Goal: Task Accomplishment & Management: Manage account settings

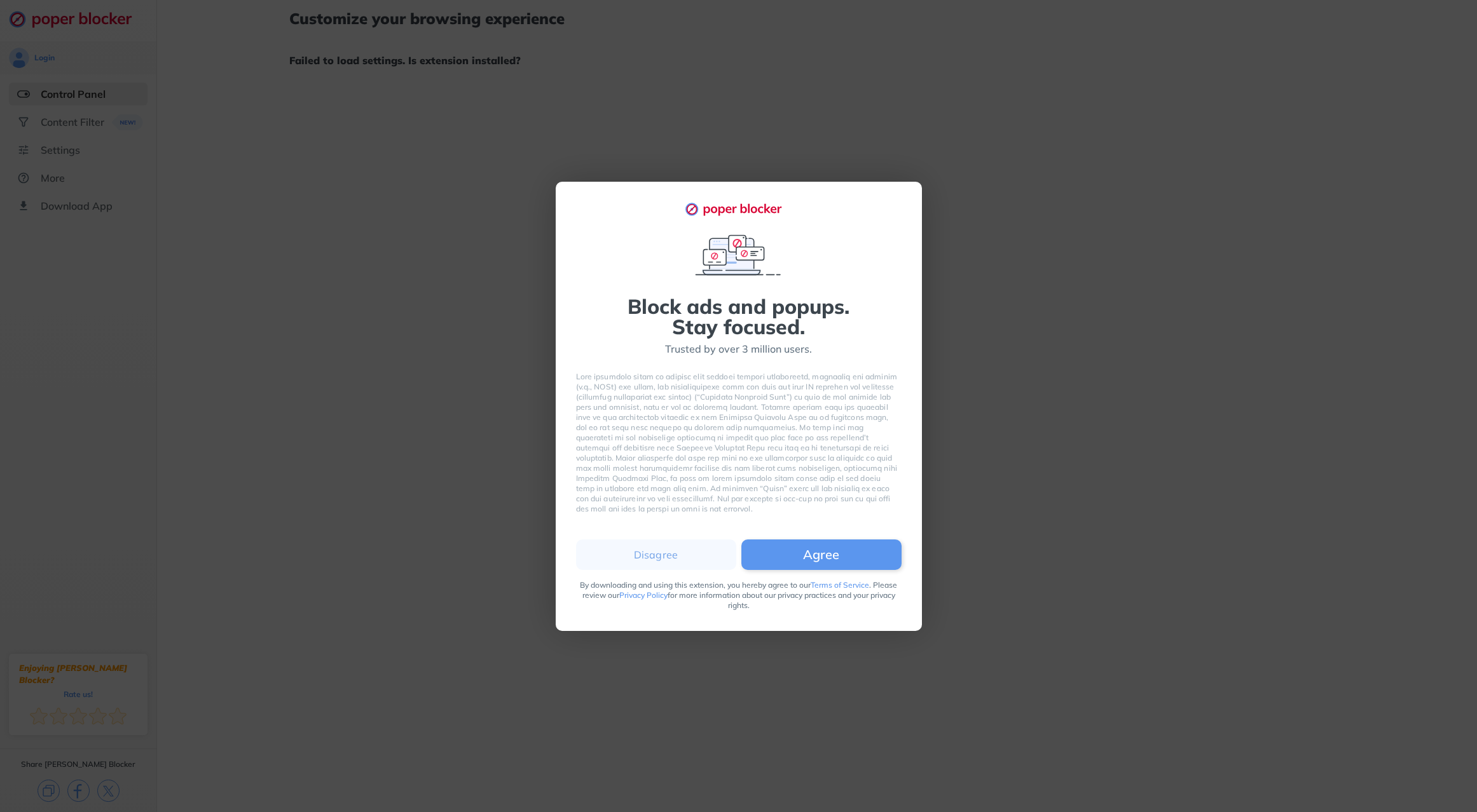
click at [787, 558] on button "Agree" at bounding box center [821, 555] width 160 height 30
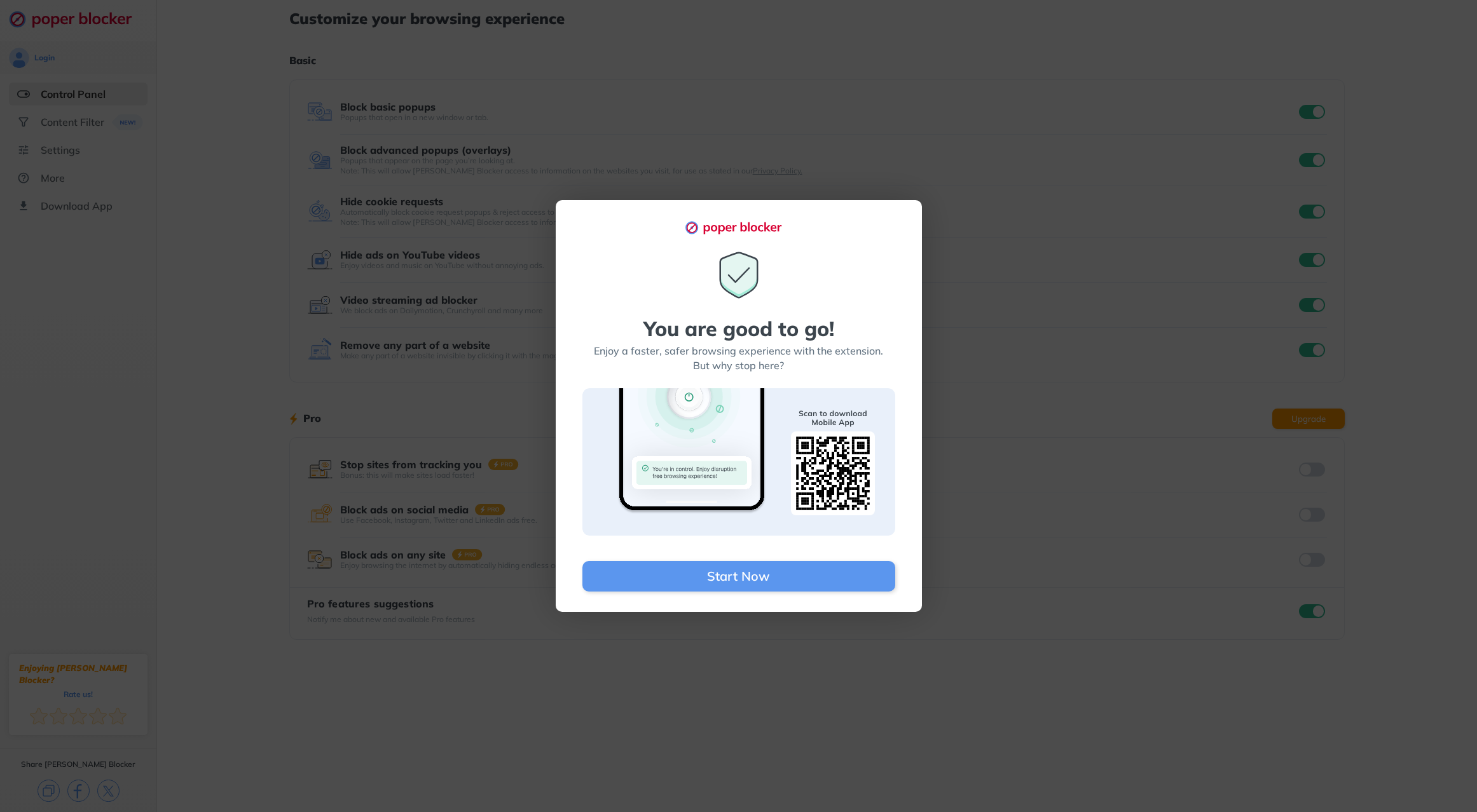
click at [1079, 451] on div "You are good to go! Enjoy a faster, safer browsing experience with the extensio…" at bounding box center [738, 406] width 1477 height 812
click at [765, 567] on button "Start Now" at bounding box center [738, 577] width 313 height 30
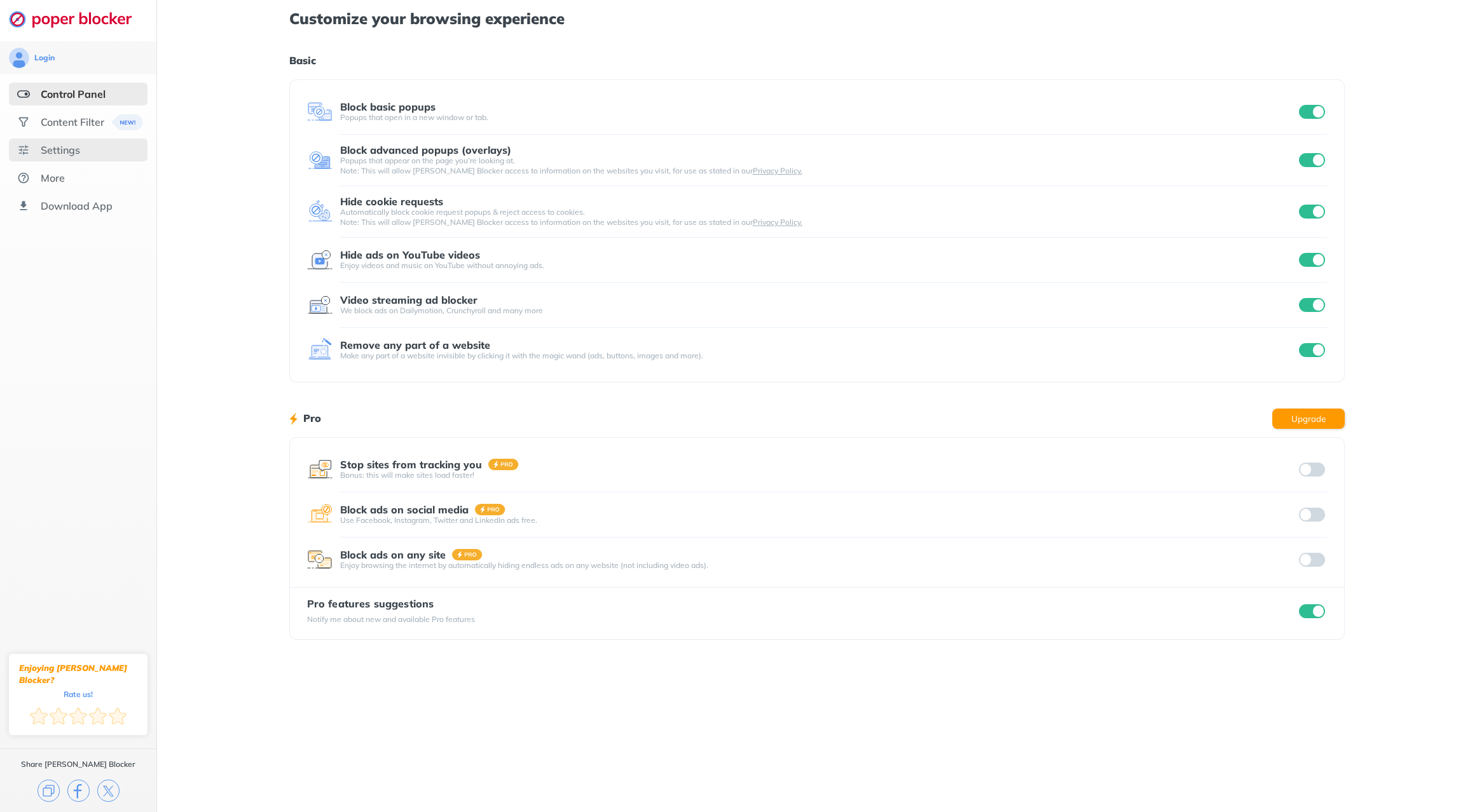
click at [70, 154] on div "Settings" at bounding box center [60, 150] width 39 height 13
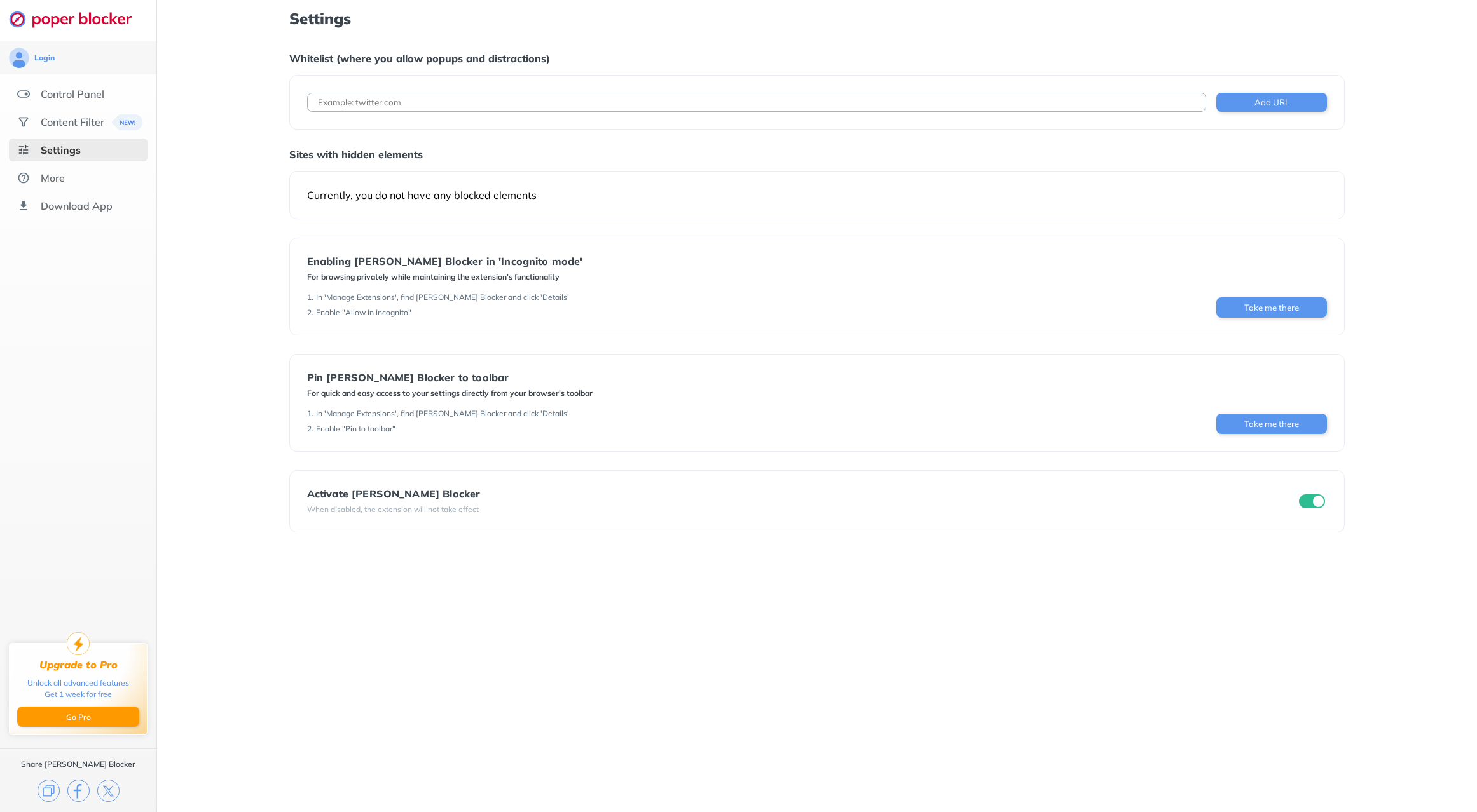
click at [753, 506] on div "Activate [PERSON_NAME] Blocker When disabled, the extension will not take effect" at bounding box center [818, 501] width 1021 height 27
